Goal: Task Accomplishment & Management: Complete application form

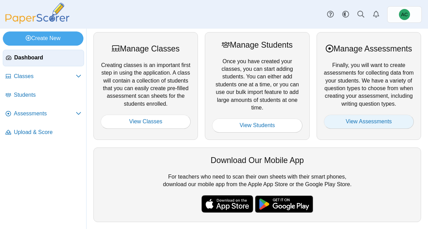
click at [390, 129] on link "View Assessments" at bounding box center [369, 122] width 90 height 14
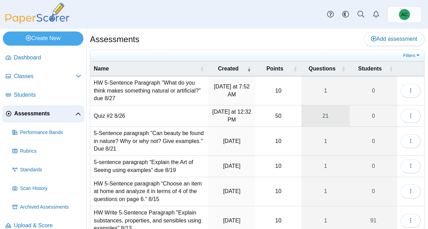
click at [323, 115] on link "21" at bounding box center [325, 116] width 48 height 21
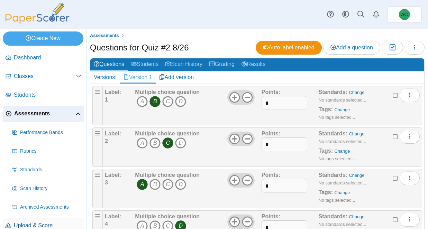
click at [33, 224] on span "Upload & Score" at bounding box center [47, 226] width 67 height 8
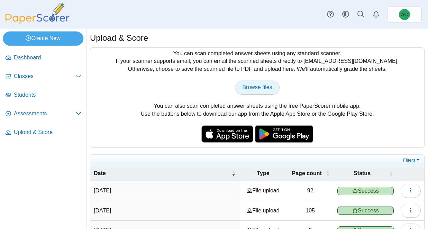
click at [265, 92] on link "Browse files" at bounding box center [257, 88] width 44 height 14
type input "**********"
click at [23, 112] on span "Assessments" at bounding box center [45, 114] width 62 height 8
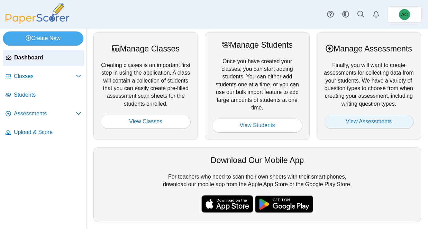
click at [366, 127] on link "View Assessments" at bounding box center [369, 122] width 90 height 14
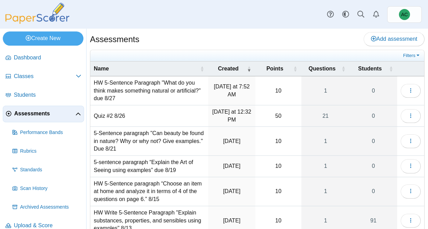
click at [128, 88] on td "HW 5-Sentence Paragraph "What do you think makes something natural or artificia…" at bounding box center [149, 90] width 118 height 29
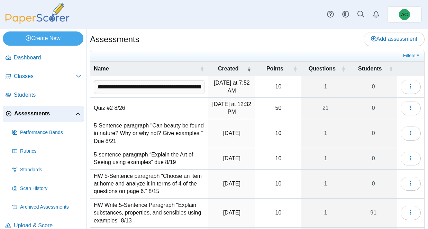
scroll to position [0, 133]
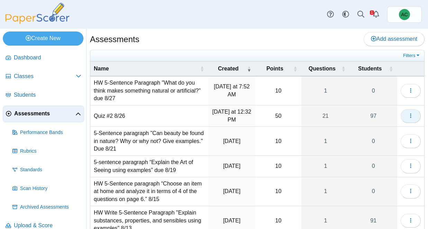
click at [410, 119] on button "button" at bounding box center [411, 116] width 20 height 14
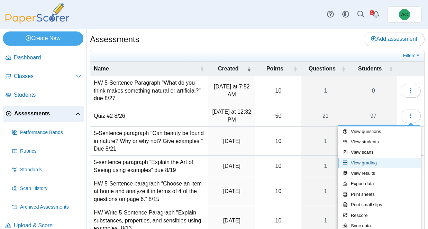
click at [362, 165] on link "View grading" at bounding box center [379, 163] width 83 height 10
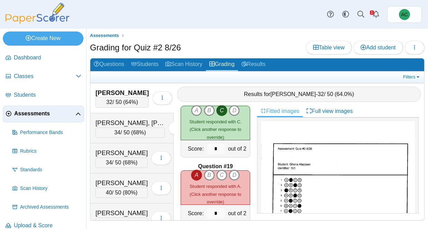
scroll to position [1260, 0]
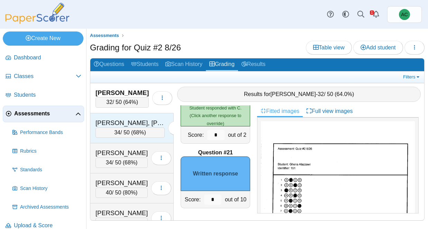
click at [118, 125] on div "Alex, Elizabeth Maria" at bounding box center [129, 123] width 69 height 9
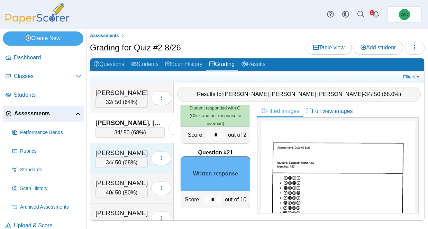
click at [126, 146] on div "Andersen, Blythe 34 / 50 ( 68% ) Loading…" at bounding box center [131, 159] width 83 height 30
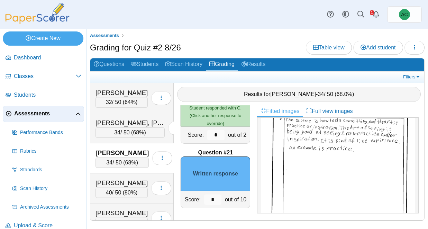
scroll to position [265, 0]
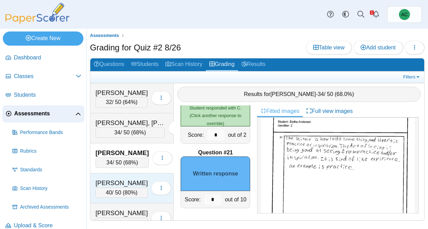
click at [122, 175] on div "Andersen, Hannah 40 / 50 ( 80% ) Loading…" at bounding box center [131, 189] width 83 height 30
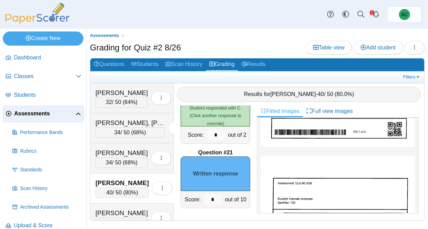
scroll to position [196, 0]
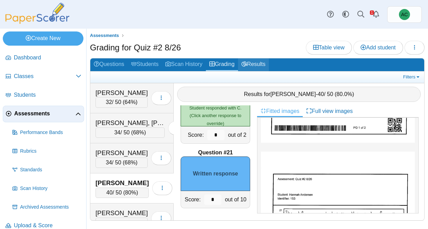
click at [269, 64] on link "Results" at bounding box center [253, 64] width 31 height 13
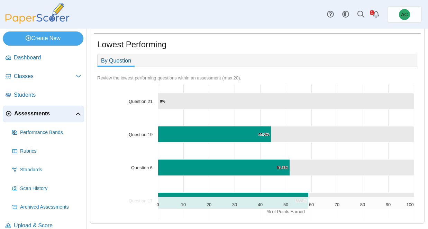
scroll to position [197, 0]
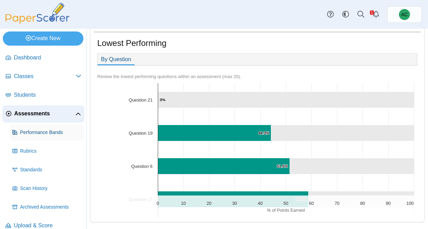
click at [25, 132] on span "Performance Bands" at bounding box center [50, 132] width 61 height 7
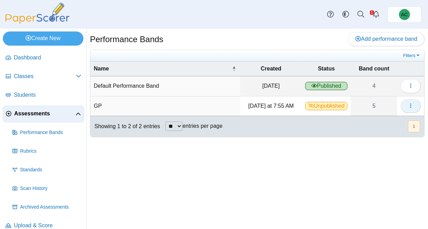
click at [419, 105] on button "button" at bounding box center [411, 106] width 20 height 14
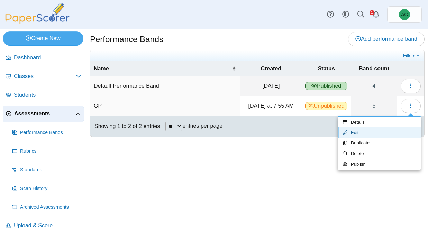
click at [373, 129] on link "Edit" at bounding box center [379, 133] width 83 height 10
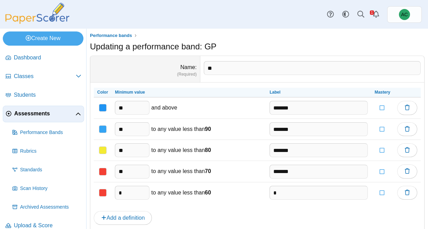
scroll to position [26, 0]
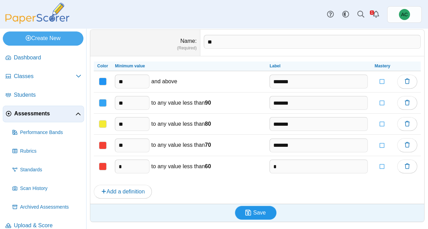
click at [255, 214] on span "Save" at bounding box center [259, 213] width 12 height 6
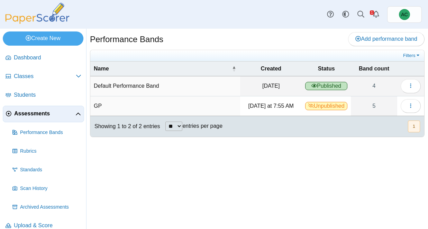
click at [314, 106] on icon at bounding box center [311, 106] width 6 height 6
click at [416, 106] on button "button" at bounding box center [411, 106] width 20 height 14
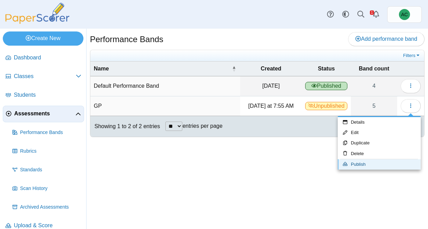
click at [361, 162] on link "Publish" at bounding box center [379, 165] width 83 height 10
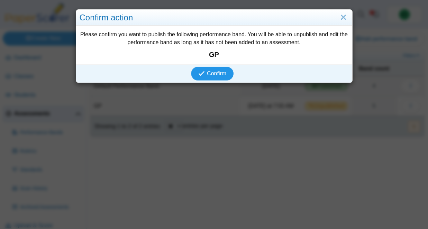
click at [208, 73] on span "Confirm" at bounding box center [216, 74] width 19 height 6
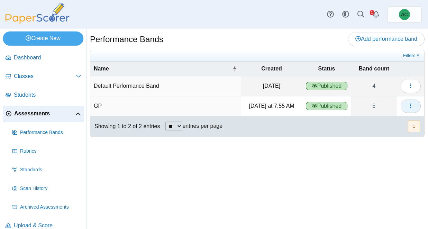
click at [413, 106] on icon "button" at bounding box center [411, 106] width 6 height 6
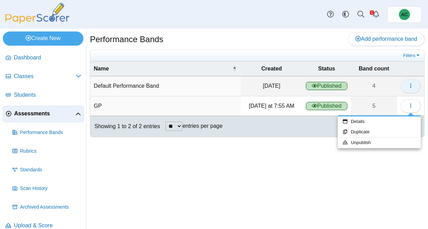
click at [416, 82] on button "button" at bounding box center [411, 86] width 20 height 14
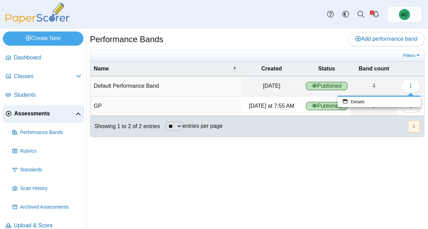
click at [393, 131] on div "Showing 1 to 2 of 2 entries ** ** ** *** entries per page « Prev 1 Next »" at bounding box center [257, 126] width 334 height 21
click at [405, 110] on button "button" at bounding box center [411, 106] width 20 height 14
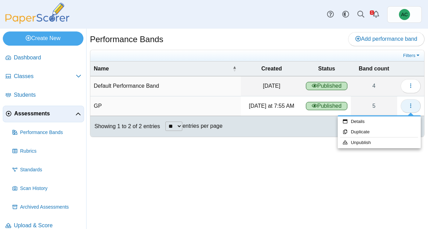
click at [405, 109] on button "button" at bounding box center [411, 106] width 20 height 14
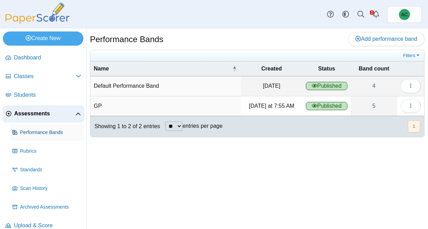
click at [33, 133] on span "Performance Bands" at bounding box center [50, 132] width 61 height 7
click at [33, 120] on link "Assessments" at bounding box center [43, 114] width 81 height 17
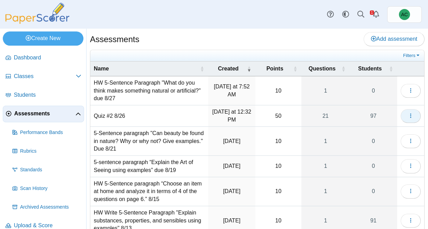
click at [413, 118] on icon "button" at bounding box center [411, 116] width 6 height 6
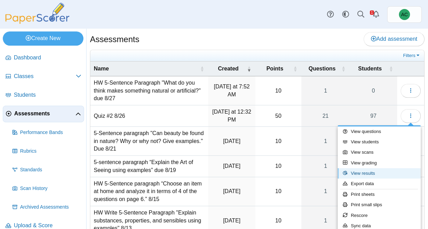
click at [358, 175] on link "View results" at bounding box center [379, 173] width 83 height 10
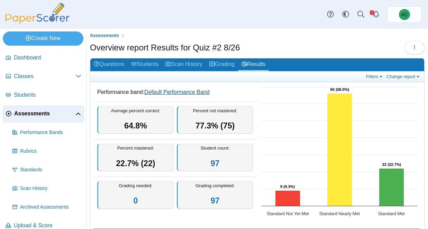
click at [200, 92] on link "Default Performance Band" at bounding box center [176, 92] width 65 height 6
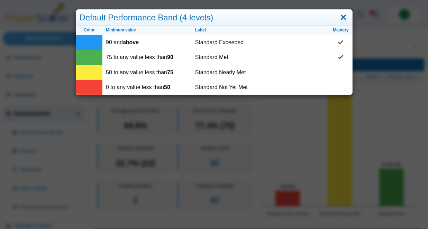
click at [343, 16] on link "Close" at bounding box center [343, 18] width 11 height 12
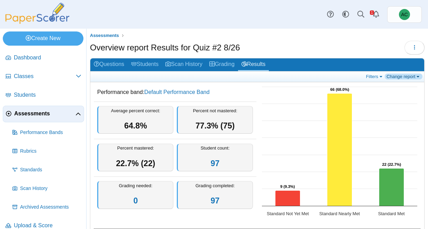
click at [397, 77] on link "Change report" at bounding box center [404, 77] width 38 height 6
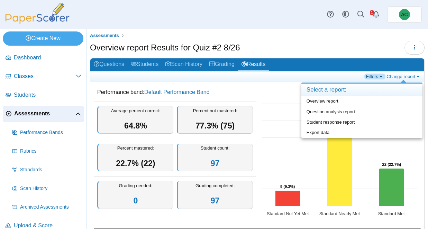
click at [370, 75] on link "Filters" at bounding box center [374, 77] width 21 height 6
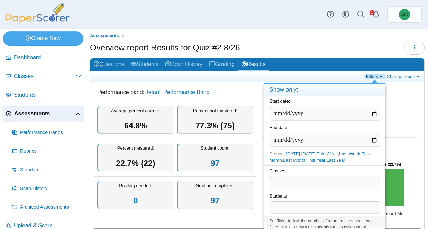
click at [371, 76] on link "Filters" at bounding box center [374, 77] width 21 height 6
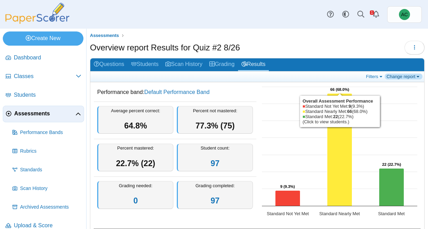
click at [411, 75] on link "Change report" at bounding box center [404, 77] width 38 height 6
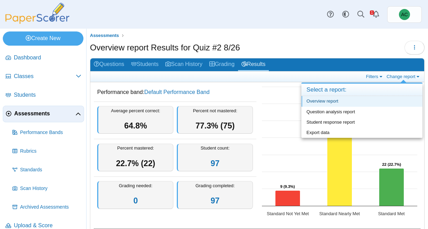
click at [330, 104] on link "Overview report" at bounding box center [361, 101] width 121 height 10
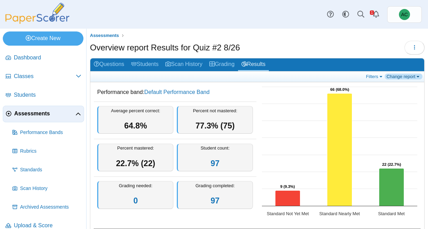
click at [408, 76] on link "Change report" at bounding box center [404, 77] width 38 height 6
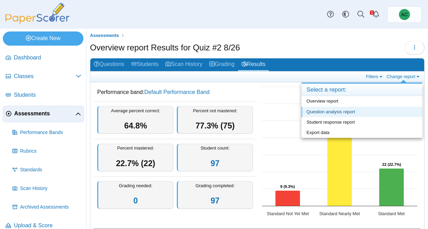
click at [324, 113] on link "Question analysis report" at bounding box center [361, 112] width 121 height 10
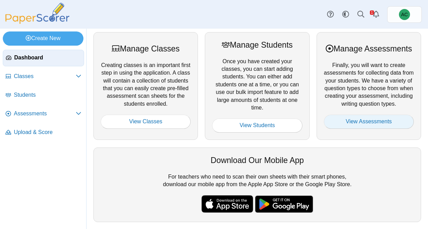
click at [372, 122] on link "View Assessments" at bounding box center [369, 122] width 90 height 14
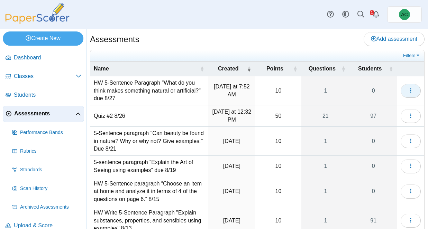
click at [418, 90] on button "button" at bounding box center [411, 91] width 20 height 14
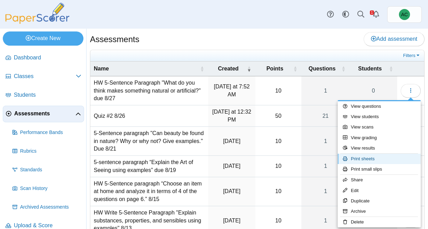
click at [373, 161] on link "Print sheets" at bounding box center [379, 159] width 83 height 10
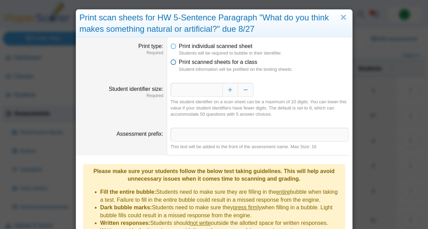
click at [194, 64] on span "Print scanned sheets for a class" at bounding box center [218, 62] width 79 height 6
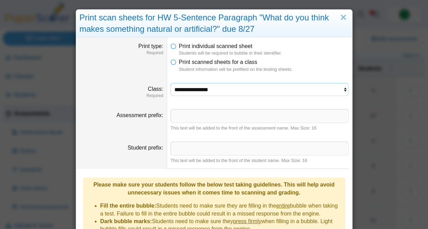
click at [235, 91] on select "**********" at bounding box center [260, 89] width 178 height 13
select select "**********"
click at [171, 83] on select "**********" at bounding box center [260, 89] width 178 height 13
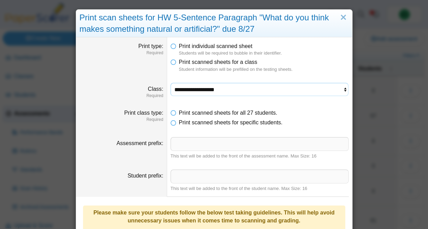
click at [202, 88] on select "**********" at bounding box center [260, 89] width 178 height 13
click at [194, 48] on span "Print individual scanned sheet" at bounding box center [216, 46] width 74 height 6
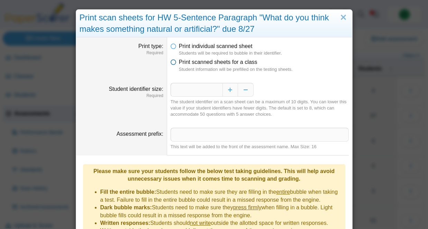
click at [199, 62] on span "Print scanned sheets for a class" at bounding box center [218, 62] width 79 height 6
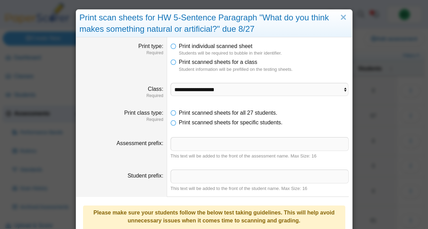
click at [176, 123] on li "Print scanned sheets for specific students." at bounding box center [260, 123] width 178 height 8
click at [174, 123] on icon at bounding box center [174, 121] width 6 height 5
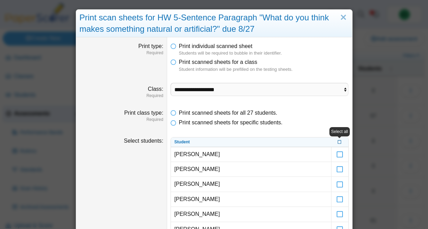
click at [339, 142] on icon at bounding box center [340, 142] width 4 height 4
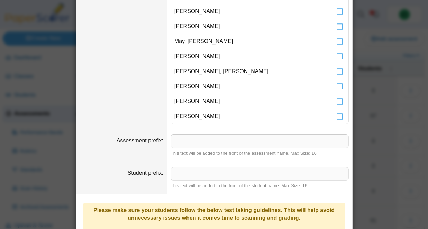
scroll to position [427, 0]
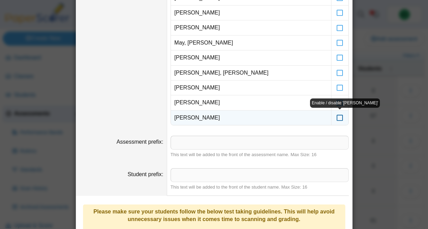
click at [339, 118] on icon at bounding box center [339, 115] width 7 height 6
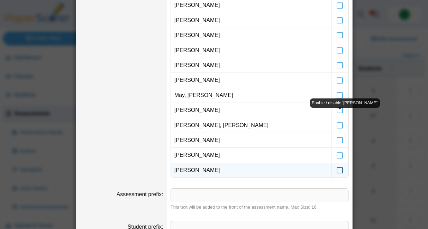
scroll to position [366, 0]
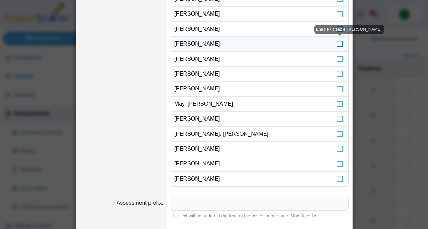
click at [343, 45] on label at bounding box center [339, 44] width 17 height 15
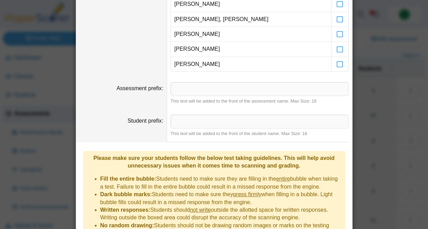
scroll to position [557, 0]
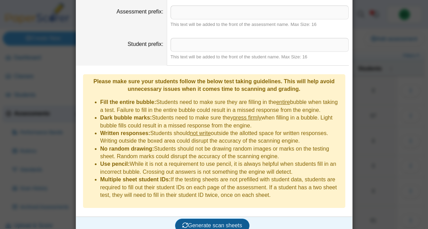
click at [192, 219] on button "Generate scan sheets" at bounding box center [212, 226] width 74 height 14
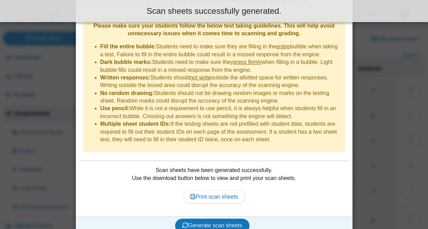
scroll to position [612, 0]
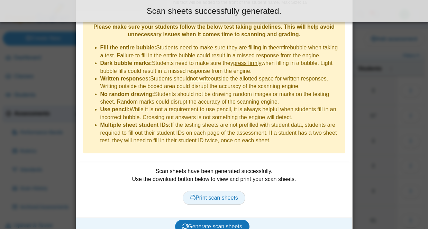
click at [193, 195] on span "Print scan sheets" at bounding box center [214, 198] width 48 height 6
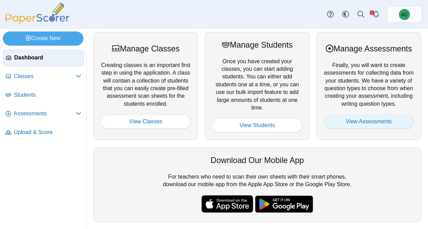
click at [358, 125] on link "View Assessments" at bounding box center [369, 122] width 90 height 14
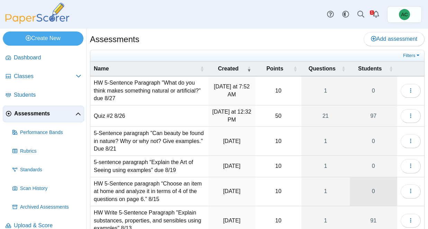
scroll to position [160, 0]
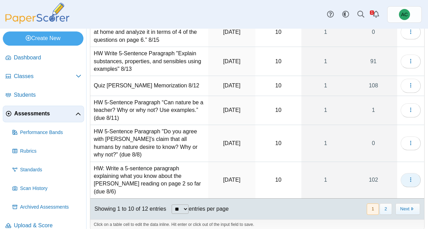
click at [412, 177] on icon "button" at bounding box center [411, 180] width 6 height 6
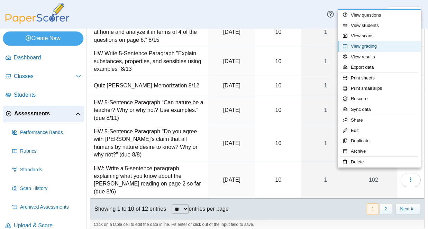
click at [367, 46] on link "View grading" at bounding box center [379, 46] width 83 height 10
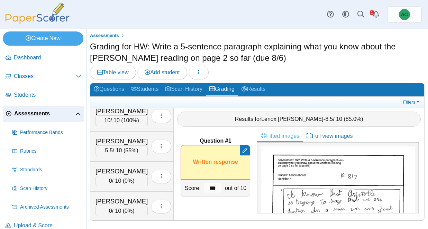
scroll to position [339, 0]
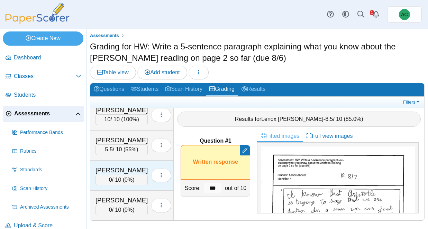
click at [120, 171] on div "[PERSON_NAME]" at bounding box center [121, 170] width 52 height 9
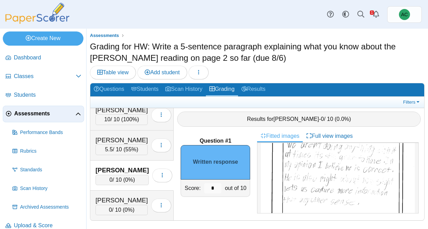
scroll to position [72, 0]
click at [212, 192] on input "*" at bounding box center [212, 188] width 17 height 10
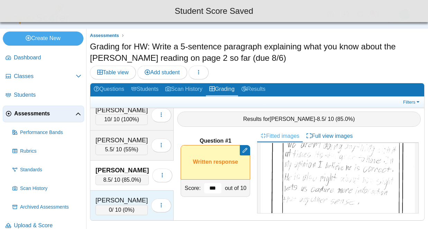
type input "***"
click at [119, 196] on div "[PERSON_NAME]" at bounding box center [121, 200] width 52 height 9
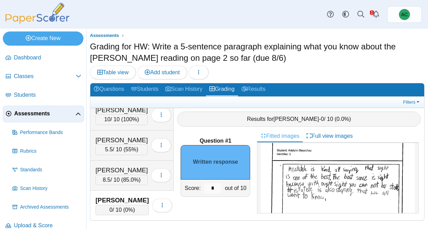
scroll to position [44, 0]
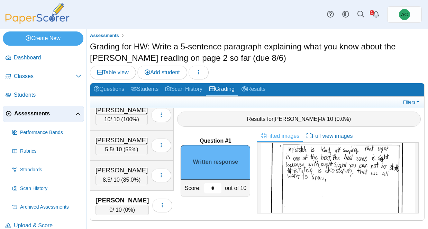
click at [220, 190] on input "*" at bounding box center [212, 188] width 17 height 10
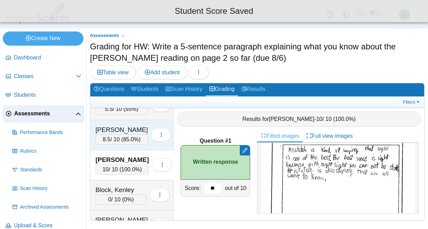
scroll to position [381, 0]
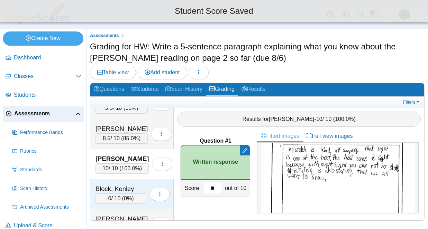
type input "**"
click at [113, 194] on div "0 / 10 ( 0% )" at bounding box center [120, 199] width 51 height 10
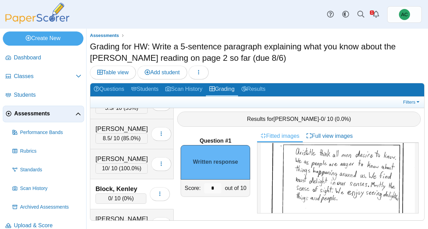
scroll to position [45, 0]
click at [220, 188] on input "*" at bounding box center [212, 188] width 17 height 10
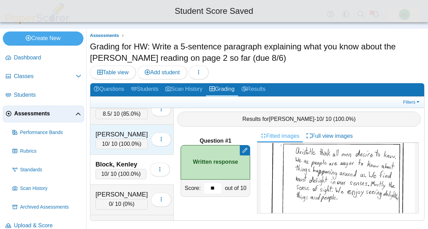
scroll to position [414, 0]
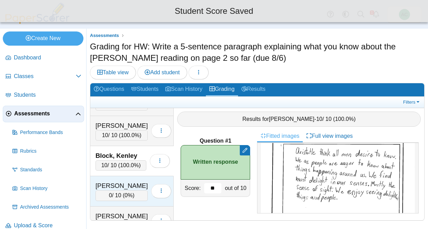
type input "**"
click at [117, 179] on div "[PERSON_NAME] 0 / 10 ( 0% ) Loading…" at bounding box center [131, 191] width 83 height 30
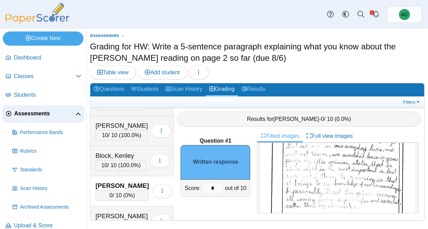
scroll to position [81, 0]
click at [346, 172] on img at bounding box center [338, 164] width 154 height 199
click at [218, 191] on input "*" at bounding box center [212, 188] width 17 height 10
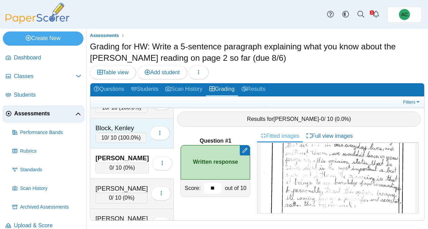
scroll to position [452, 0]
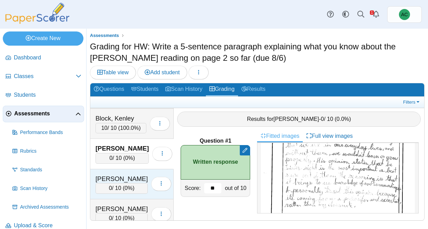
type input "**"
click at [117, 176] on div "[PERSON_NAME]" at bounding box center [121, 179] width 52 height 9
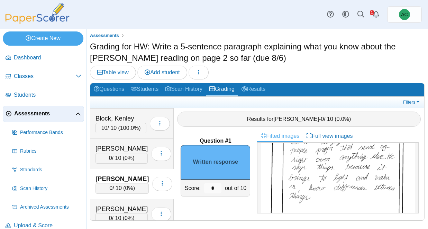
scroll to position [82, 0]
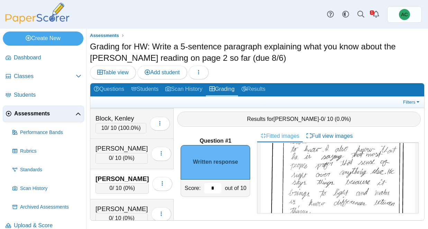
click at [214, 187] on input "*" at bounding box center [212, 188] width 17 height 10
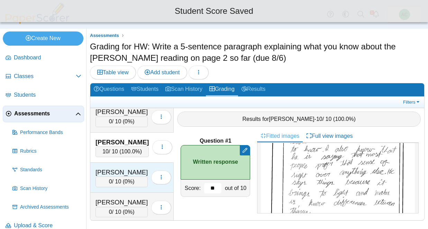
scroll to position [489, 0]
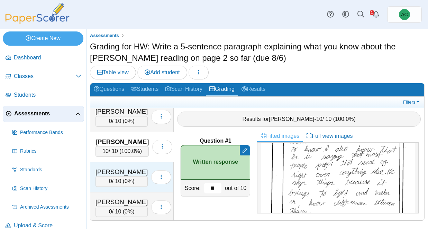
type input "**"
click at [111, 175] on div "[PERSON_NAME]" at bounding box center [121, 172] width 52 height 9
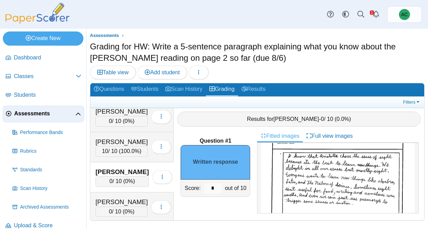
scroll to position [37, 0]
click at [216, 186] on input "*" at bounding box center [212, 188] width 17 height 10
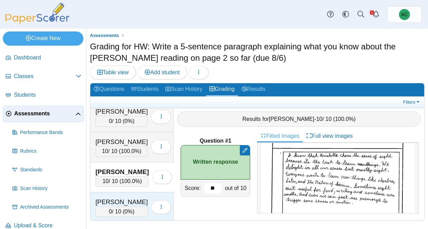
scroll to position [495, 0]
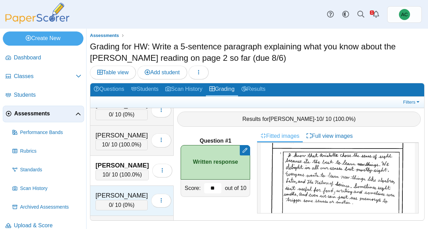
type input "**"
click at [132, 194] on div "[PERSON_NAME]" at bounding box center [121, 195] width 52 height 9
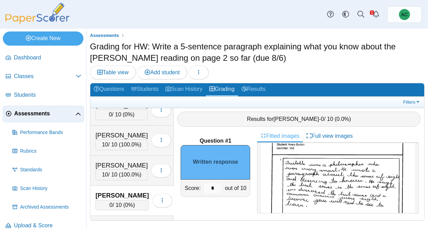
scroll to position [32, 0]
click at [218, 186] on input "*" at bounding box center [212, 188] width 17 height 10
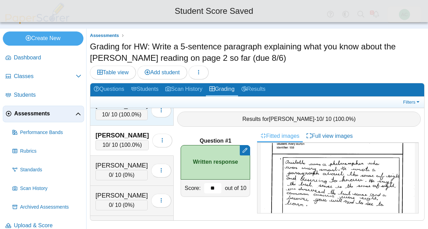
scroll to position [563, 0]
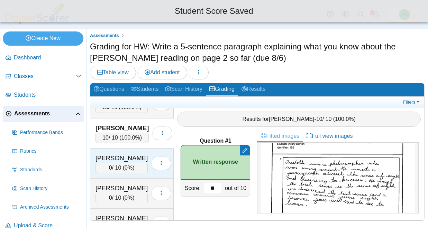
type input "**"
click at [116, 161] on div "[PERSON_NAME]" at bounding box center [121, 158] width 52 height 9
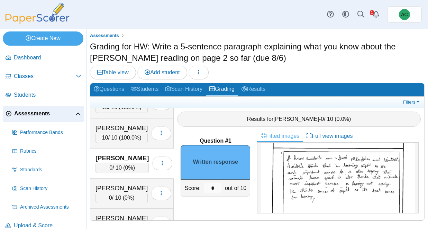
scroll to position [37, 0]
click at [216, 189] on input "*" at bounding box center [212, 188] width 17 height 10
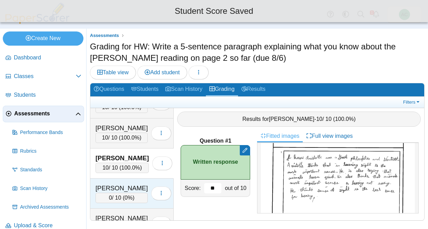
type input "**"
click at [130, 187] on div "[PERSON_NAME]" at bounding box center [121, 188] width 52 height 9
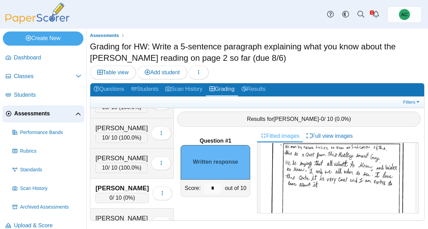
scroll to position [45, 0]
click at [346, 158] on img at bounding box center [338, 201] width 154 height 199
click at [217, 188] on input "*" at bounding box center [212, 188] width 17 height 10
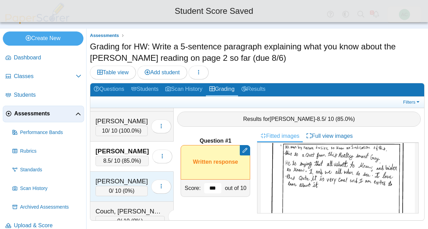
scroll to position [602, 0]
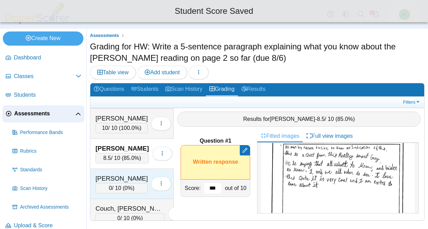
type input "***"
click at [124, 188] on div "0 / 10 ( 0% )" at bounding box center [121, 188] width 52 height 10
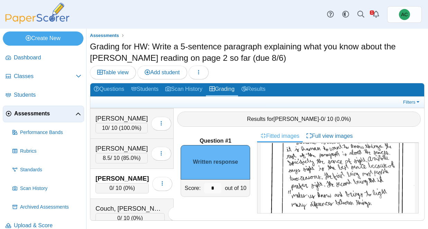
scroll to position [64, 0]
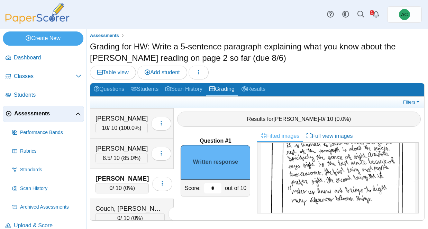
click at [216, 189] on input "*" at bounding box center [212, 188] width 17 height 10
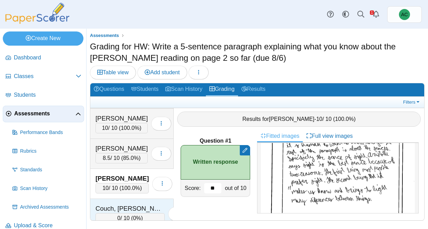
scroll to position [626, 0]
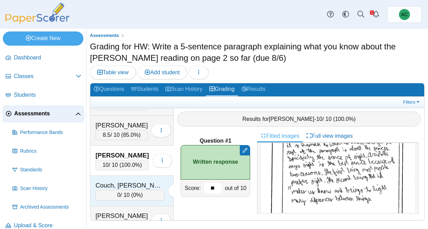
type input "**"
click at [122, 188] on div "Couch, [PERSON_NAME]" at bounding box center [129, 185] width 69 height 9
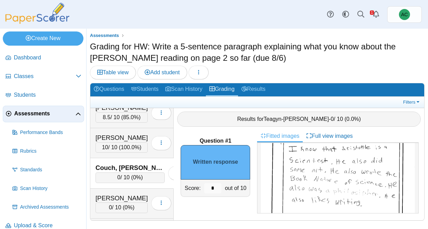
scroll to position [46, 0]
click at [217, 189] on input "*" at bounding box center [212, 188] width 17 height 10
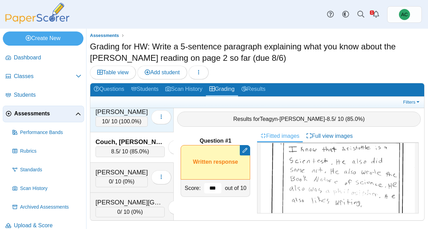
scroll to position [674, 0]
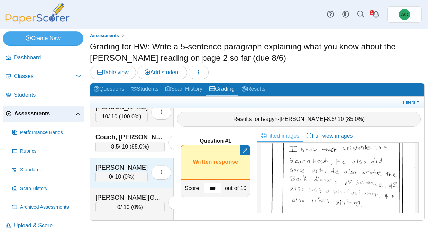
type input "***"
click at [110, 163] on div "[PERSON_NAME] 0 / 10 ( 0% ) Loading…" at bounding box center [131, 173] width 83 height 30
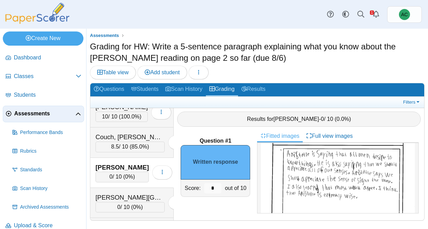
scroll to position [41, 0]
click at [218, 188] on input "*" at bounding box center [212, 188] width 17 height 10
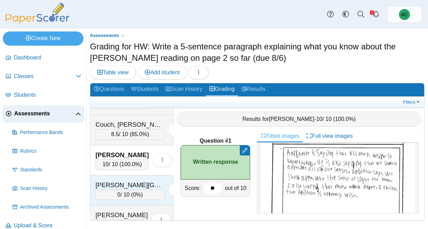
scroll to position [691, 0]
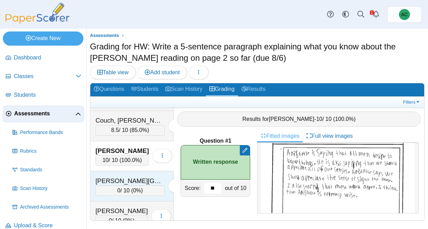
type input "**"
click at [115, 177] on div "[PERSON_NAME][GEOGRAPHIC_DATA]" at bounding box center [129, 181] width 69 height 9
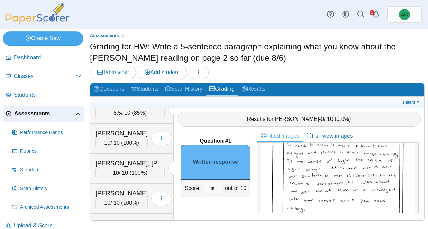
scroll to position [67, 0]
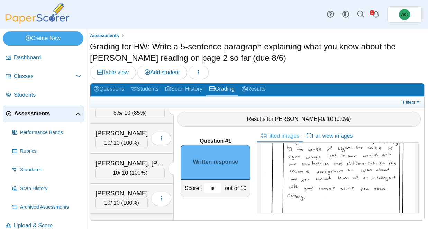
click at [217, 188] on input "*" at bounding box center [212, 188] width 17 height 10
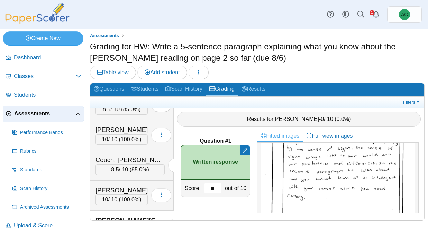
scroll to position [713, 0]
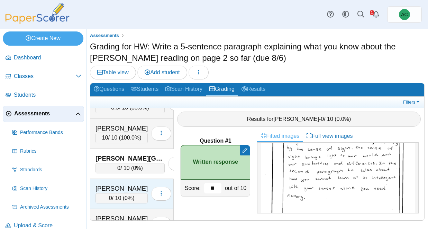
type input "**"
click at [113, 186] on div "[PERSON_NAME]" at bounding box center [121, 188] width 52 height 9
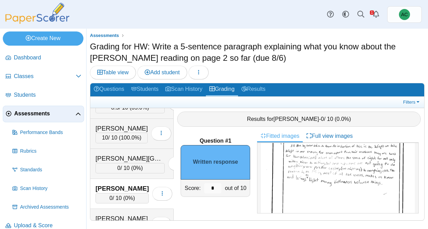
scroll to position [48, 0]
click at [213, 187] on input "*" at bounding box center [212, 188] width 17 height 10
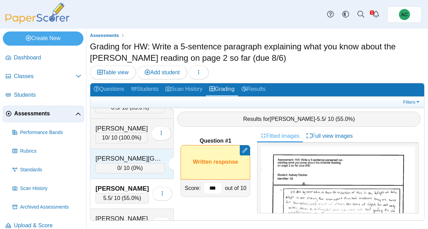
scroll to position [755, 0]
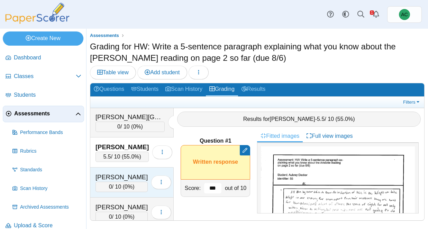
type input "***"
click at [112, 172] on div "[PERSON_NAME] 0 / 10 ( 0% ) Loading…" at bounding box center [131, 183] width 83 height 30
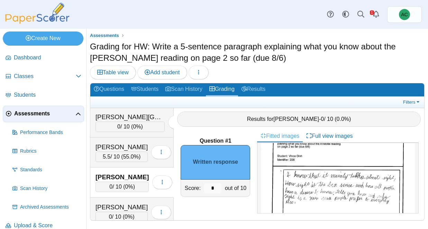
scroll to position [21, 0]
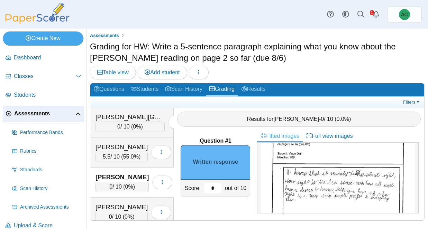
click at [215, 189] on input "*" at bounding box center [212, 188] width 17 height 10
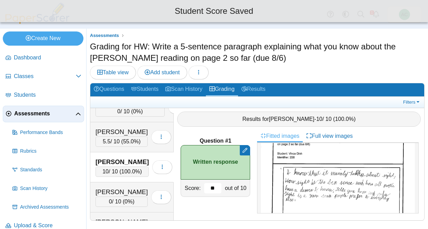
scroll to position [773, 0]
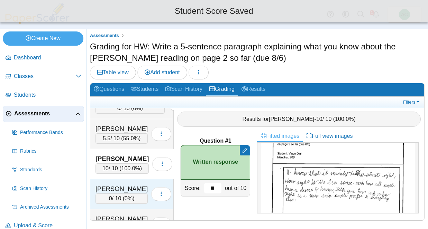
type input "**"
click at [129, 180] on div "[PERSON_NAME] 0 / 10 ( 0% ) Loading…" at bounding box center [131, 195] width 83 height 30
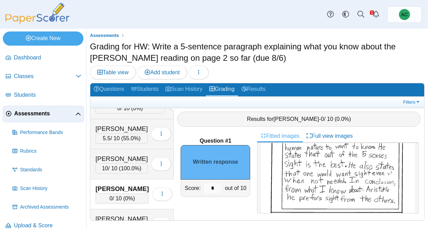
scroll to position [107, 0]
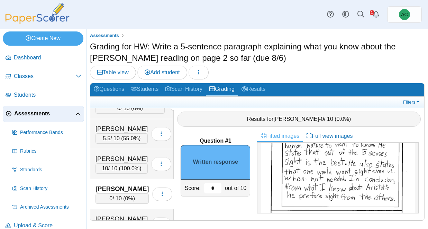
click at [217, 189] on input "*" at bounding box center [212, 188] width 17 height 10
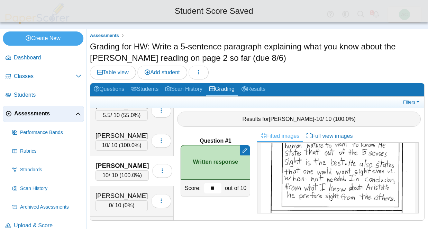
scroll to position [797, 0]
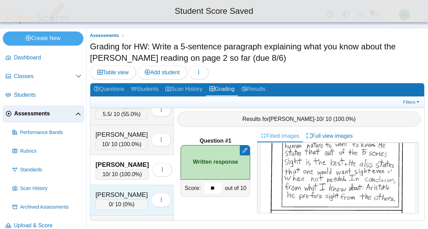
type input "**"
click at [131, 189] on div "[PERSON_NAME] 0 / 10 ( 0% ) Loading…" at bounding box center [131, 200] width 83 height 30
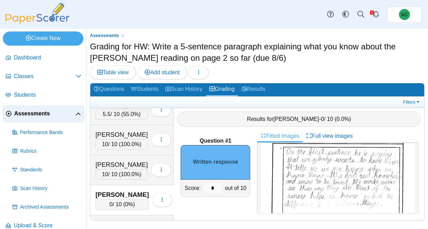
scroll to position [46, 0]
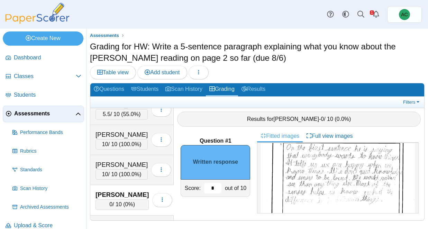
click at [214, 185] on input "*" at bounding box center [212, 188] width 17 height 10
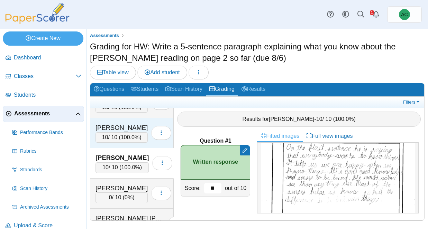
scroll to position [836, 0]
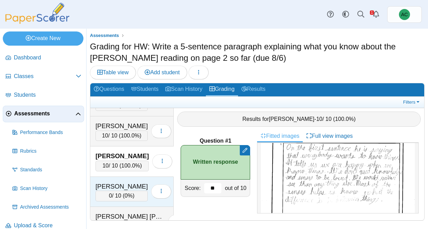
type input "**"
click at [120, 188] on div "[PERSON_NAME]" at bounding box center [121, 186] width 52 height 9
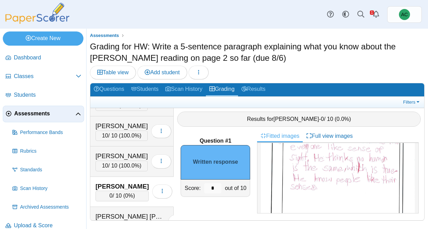
scroll to position [95, 0]
click at [217, 190] on input "*" at bounding box center [212, 188] width 17 height 10
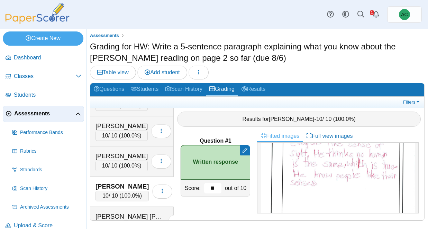
scroll to position [885, 0]
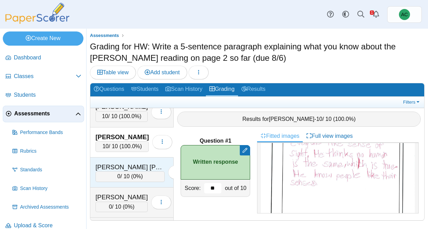
type input "**"
click at [116, 170] on div "[PERSON_NAME] [PERSON_NAME]" at bounding box center [129, 167] width 69 height 9
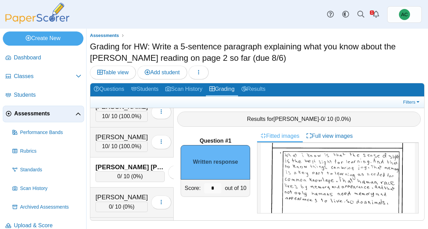
scroll to position [42, 0]
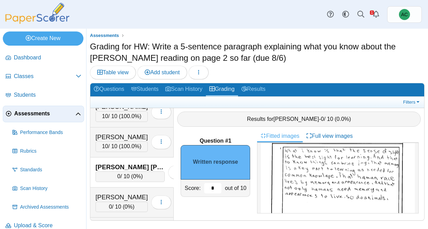
click at [218, 186] on input "*" at bounding box center [212, 188] width 17 height 10
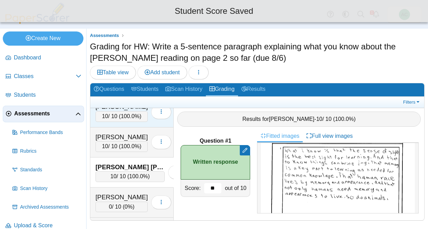
scroll to position [911, 0]
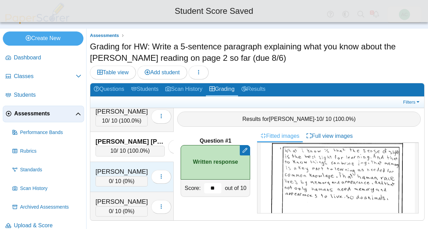
type input "**"
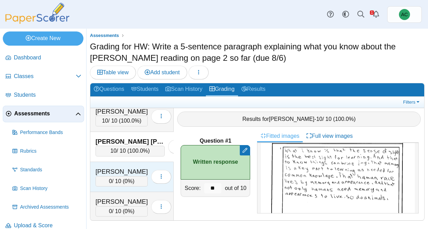
click at [106, 167] on div "[PERSON_NAME]" at bounding box center [121, 171] width 52 height 9
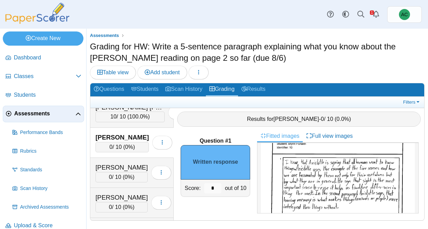
scroll to position [33, 0]
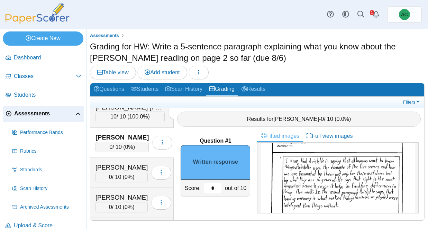
click at [216, 189] on input "*" at bounding box center [212, 188] width 17 height 10
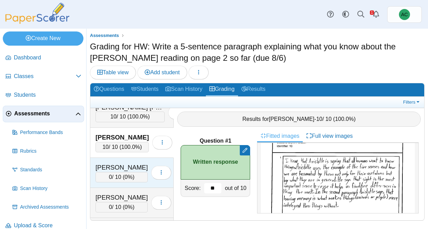
type input "**"
click at [119, 170] on div "[PERSON_NAME]" at bounding box center [121, 167] width 52 height 9
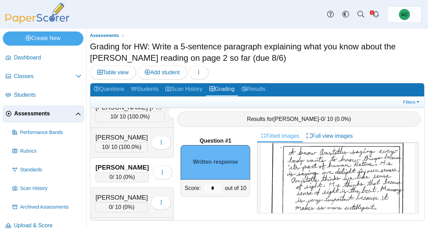
scroll to position [47, 0]
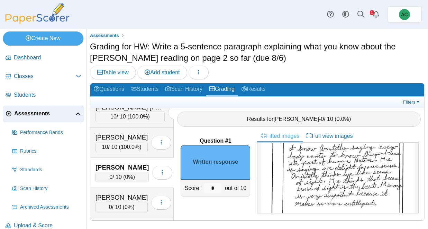
click at [223, 186] on div "out of 10" at bounding box center [236, 188] width 27 height 17
click at [217, 189] on input "*" at bounding box center [212, 188] width 17 height 10
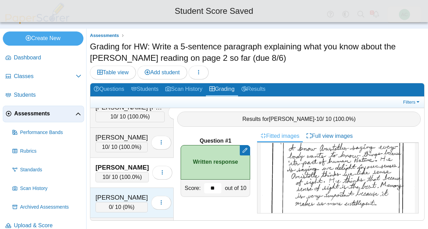
type input "**"
click at [108, 194] on div "[PERSON_NAME]" at bounding box center [121, 197] width 52 height 9
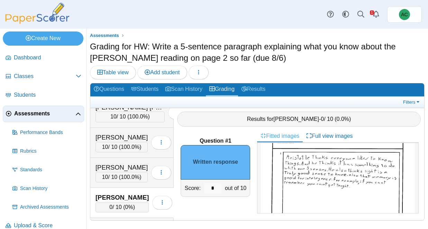
scroll to position [38, 0]
click at [217, 186] on input "*" at bounding box center [212, 188] width 17 height 10
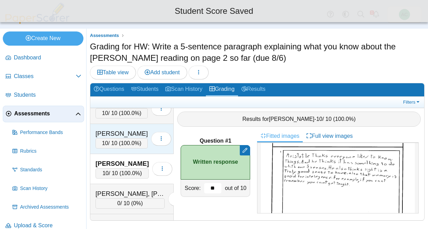
scroll to position [995, 0]
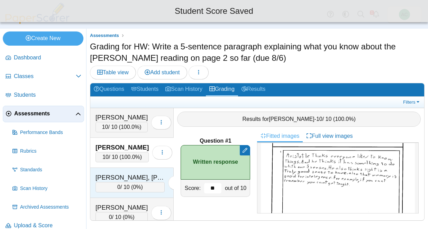
type input "**"
click at [118, 180] on div "[PERSON_NAME], [PERSON_NAME]" at bounding box center [129, 177] width 69 height 9
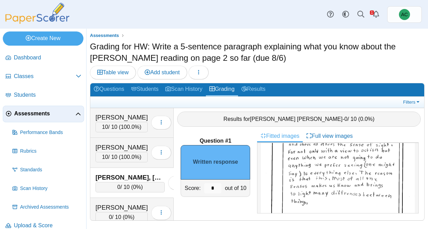
scroll to position [77, 0]
click at [220, 186] on input "*" at bounding box center [212, 188] width 17 height 10
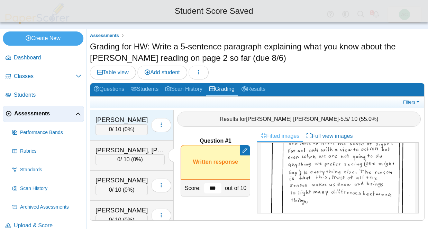
scroll to position [1085, 0]
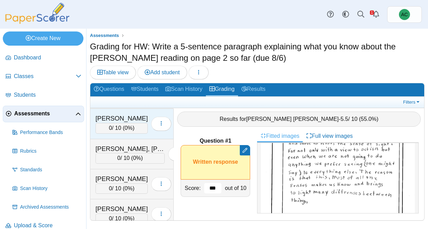
type input "***"
click at [107, 116] on div "[PERSON_NAME]" at bounding box center [121, 118] width 52 height 9
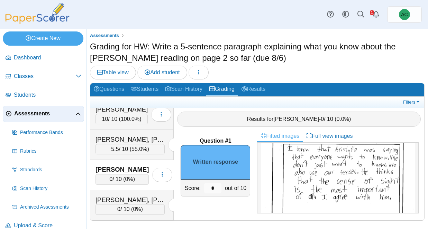
scroll to position [47, 0]
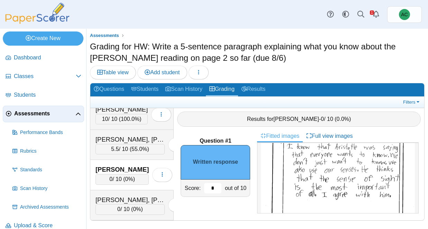
click at [216, 186] on input "*" at bounding box center [212, 188] width 17 height 10
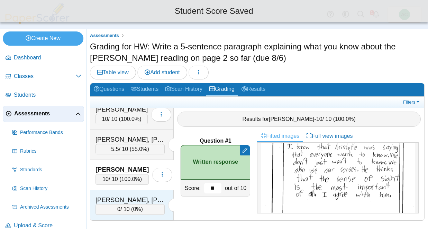
type input "**"
click at [127, 198] on div "[PERSON_NAME], [PERSON_NAME]" at bounding box center [129, 200] width 69 height 9
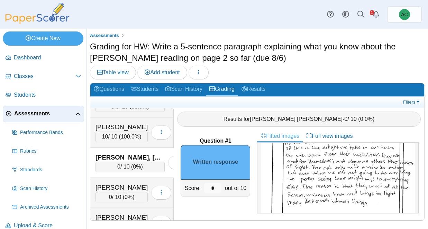
scroll to position [52, 0]
click at [213, 190] on input "*" at bounding box center [212, 188] width 17 height 10
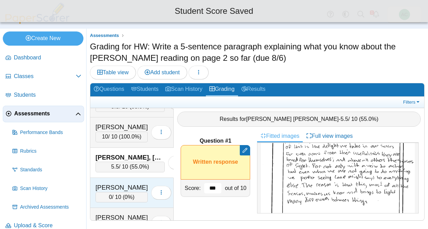
type input "***"
click at [124, 184] on div "[PERSON_NAME]" at bounding box center [121, 187] width 52 height 9
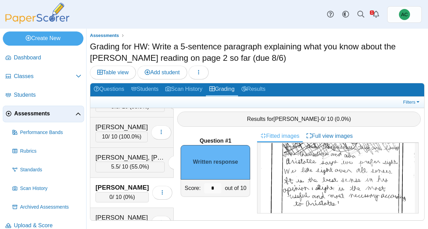
scroll to position [74, 0]
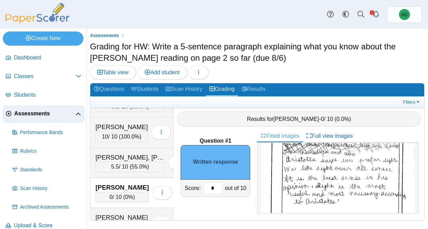
click at [215, 187] on input "*" at bounding box center [212, 188] width 17 height 10
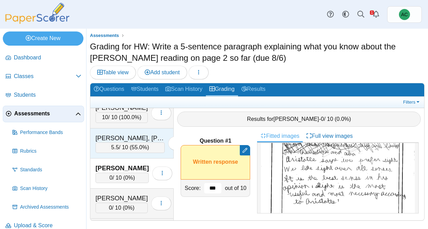
scroll to position [1105, 0]
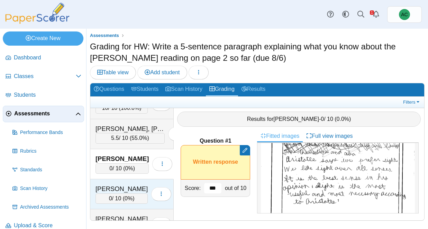
type input "***"
click at [121, 184] on div "[PERSON_NAME] 0 / 10 ( 0% ) Loading…" at bounding box center [131, 195] width 83 height 30
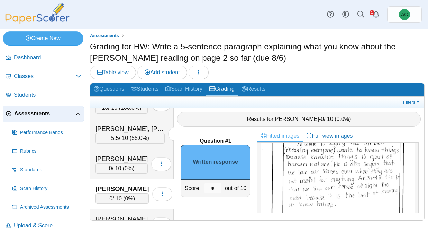
scroll to position [52, 0]
click at [216, 189] on input "*" at bounding box center [212, 188] width 17 height 10
type input "**"
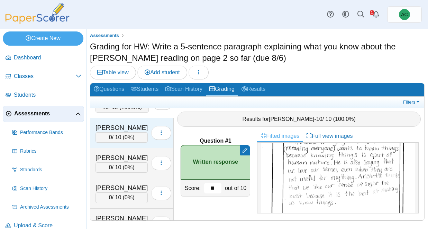
scroll to position [1209, 0]
